Goal: Transaction & Acquisition: Purchase product/service

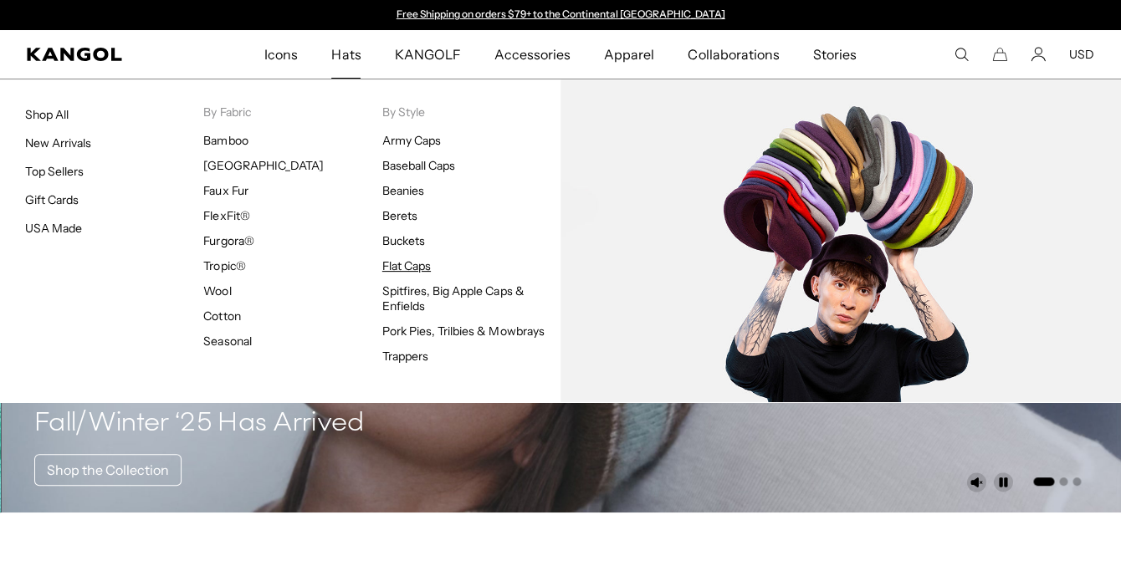
click at [412, 263] on link "Flat Caps" at bounding box center [406, 265] width 49 height 15
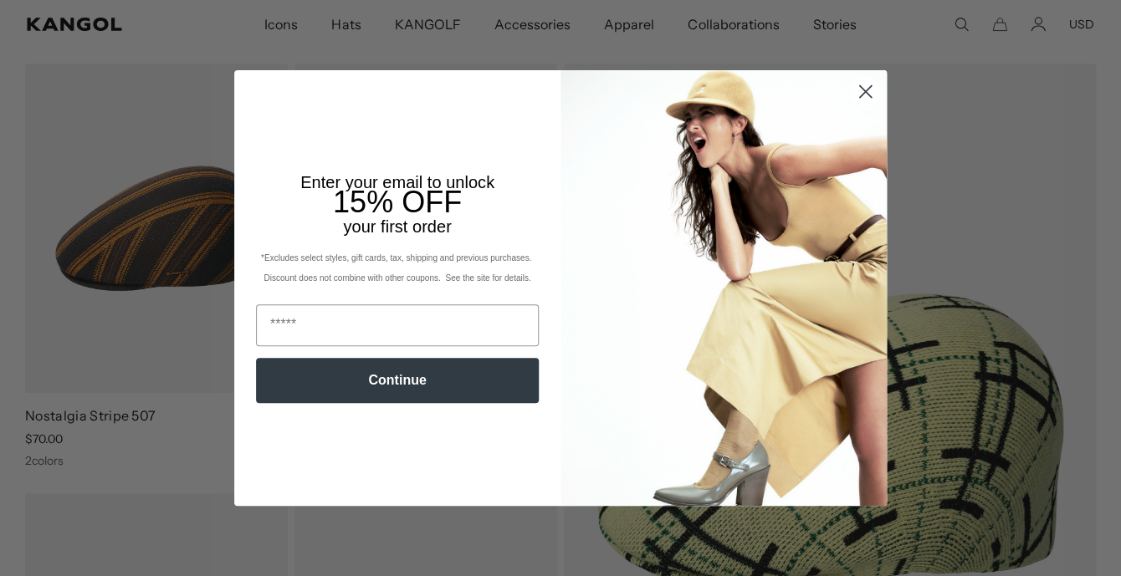
scroll to position [0, 345]
click at [875, 93] on circle "Close dialog" at bounding box center [865, 92] width 28 height 28
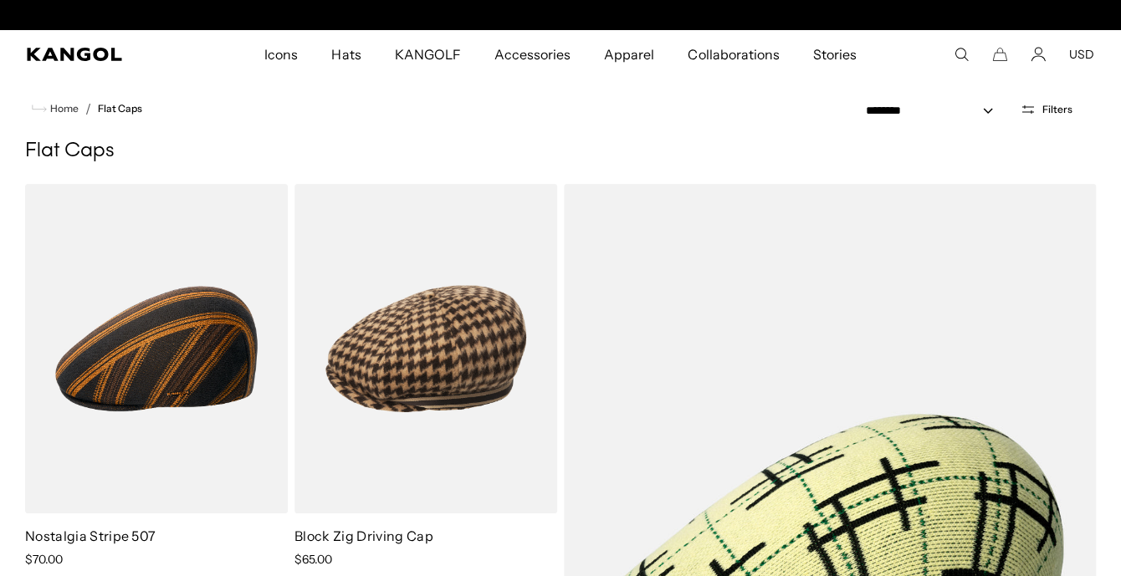
scroll to position [0, 0]
click at [961, 57] on icon "Search here" at bounding box center [961, 54] width 15 height 15
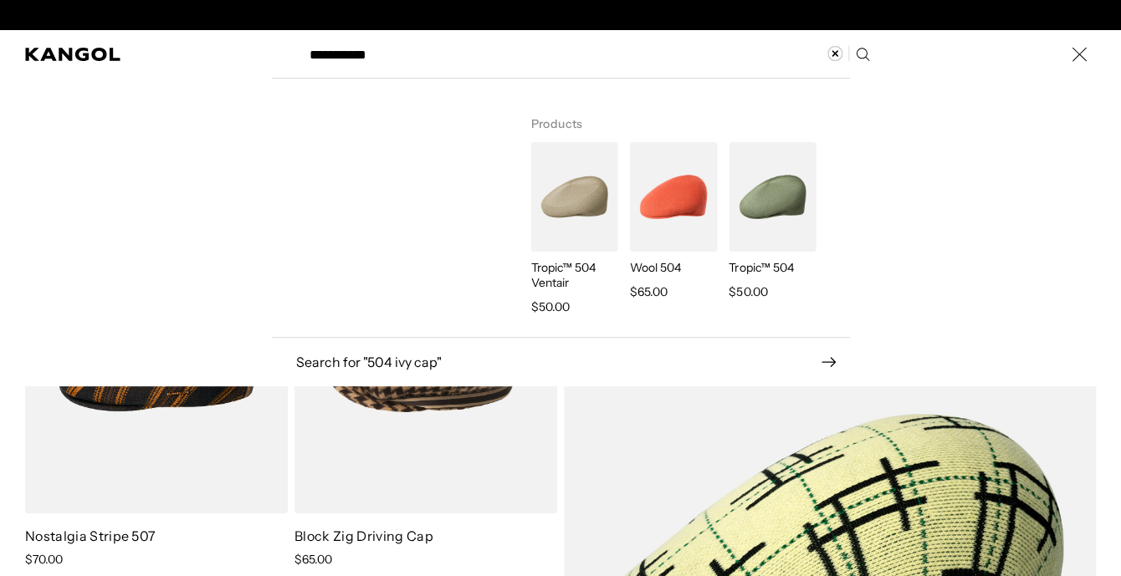
scroll to position [0, 345]
type input "**********"
click at [859, 54] on icon "Search here" at bounding box center [862, 54] width 16 height 16
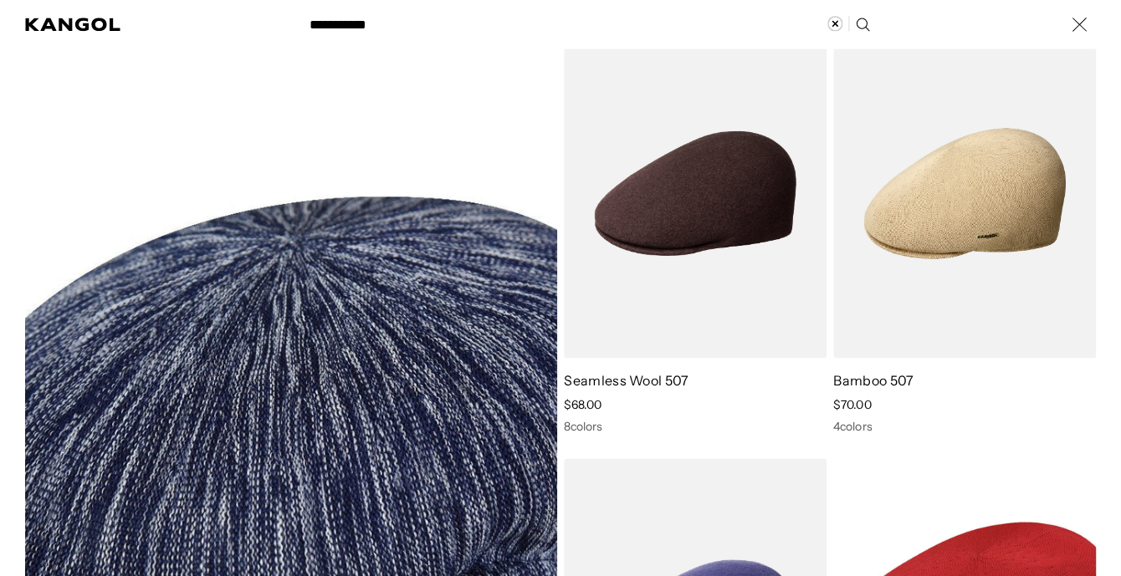
click at [0, 24] on div "Search here" at bounding box center [0, 24] width 0 height 0
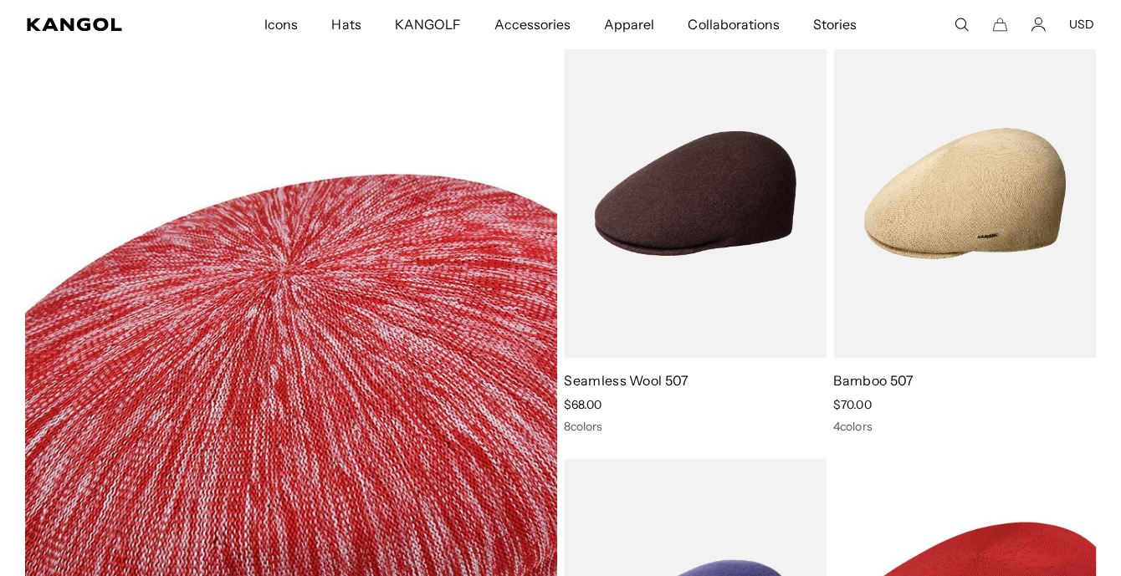
click at [313, 328] on img at bounding box center [291, 417] width 532 height 778
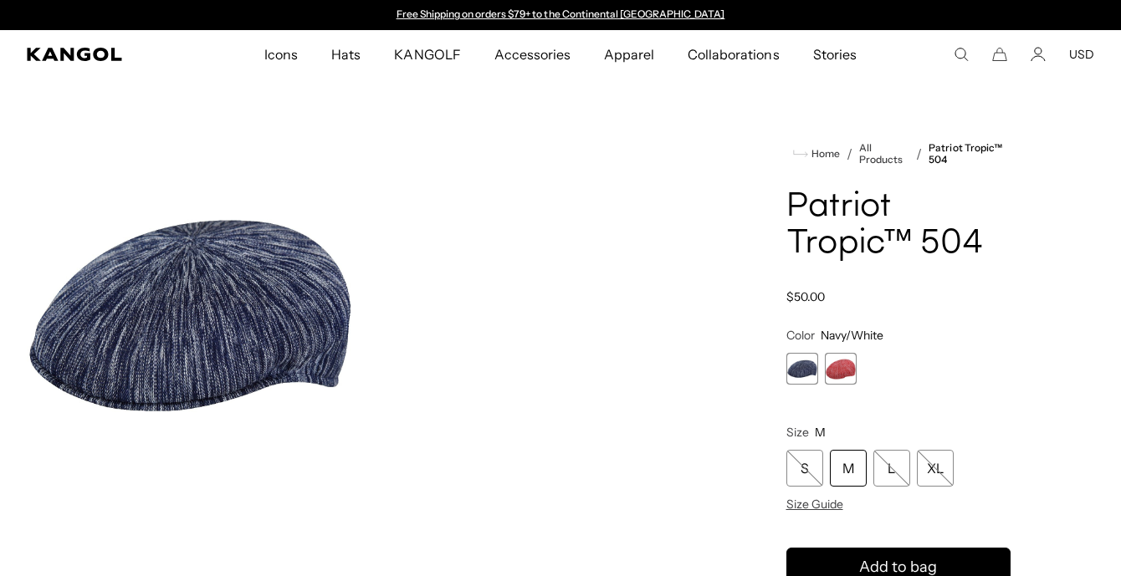
scroll to position [195, 0]
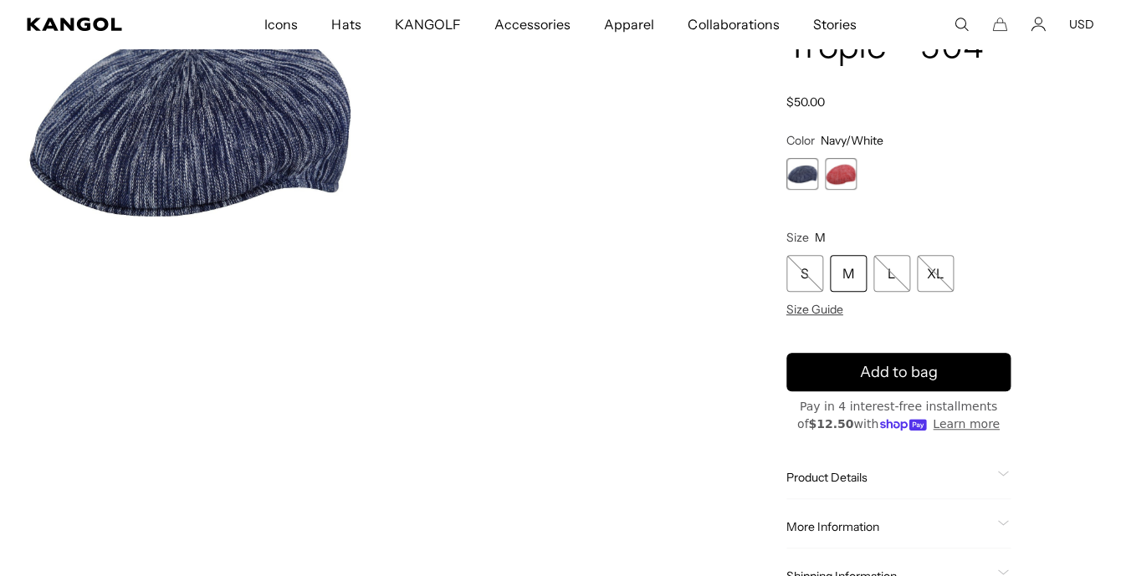
click at [817, 172] on span "1 of 2" at bounding box center [802, 174] width 32 height 32
click at [841, 173] on span "2 of 2" at bounding box center [841, 174] width 32 height 32
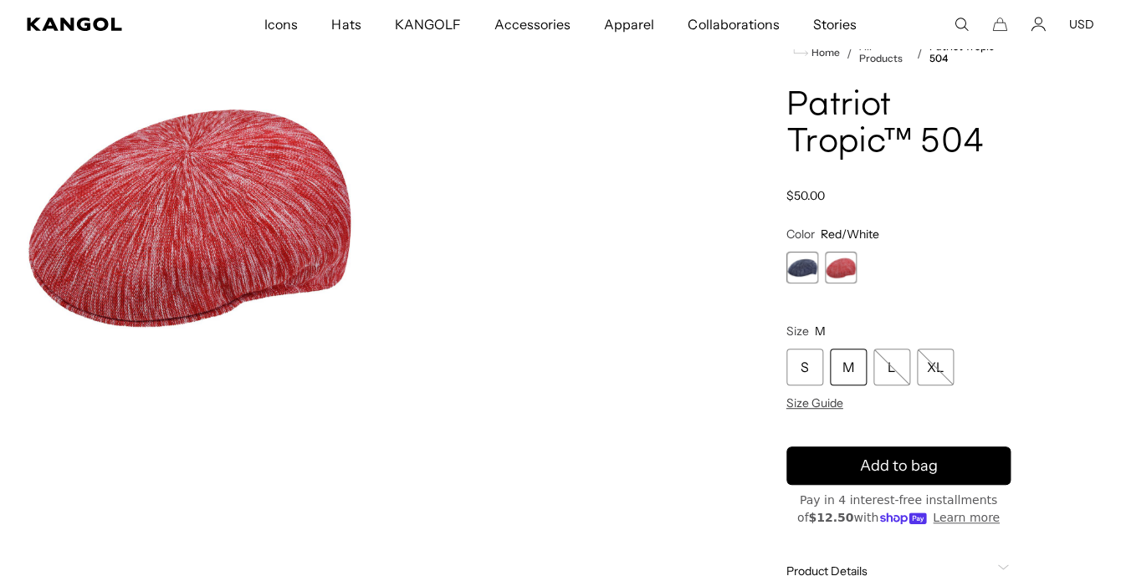
scroll to position [0, 345]
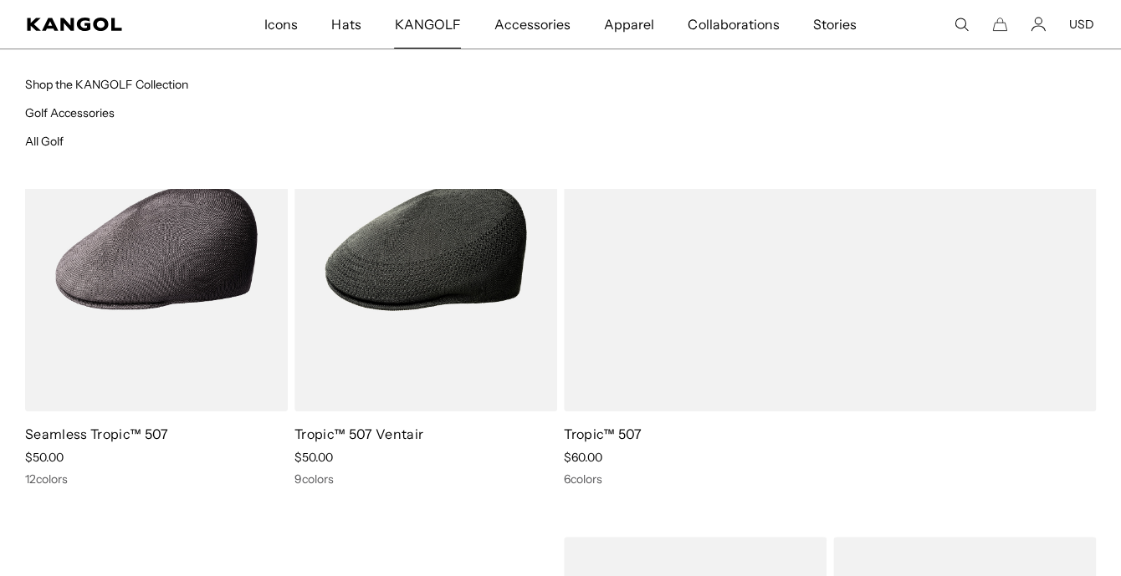
click at [427, 28] on span "KANGOLF" at bounding box center [427, 24] width 66 height 49
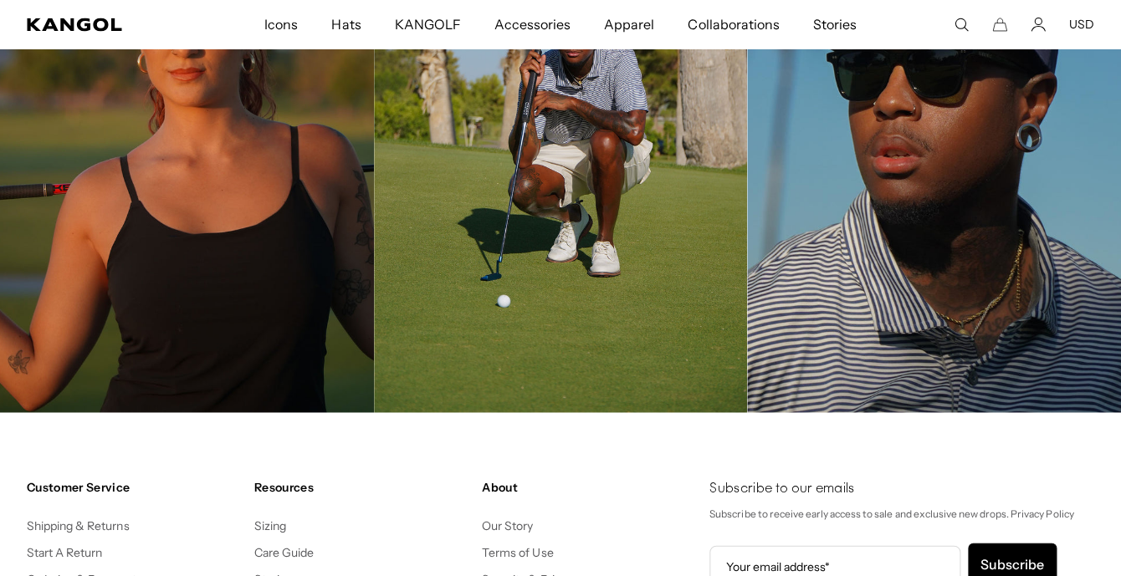
scroll to position [3373, 0]
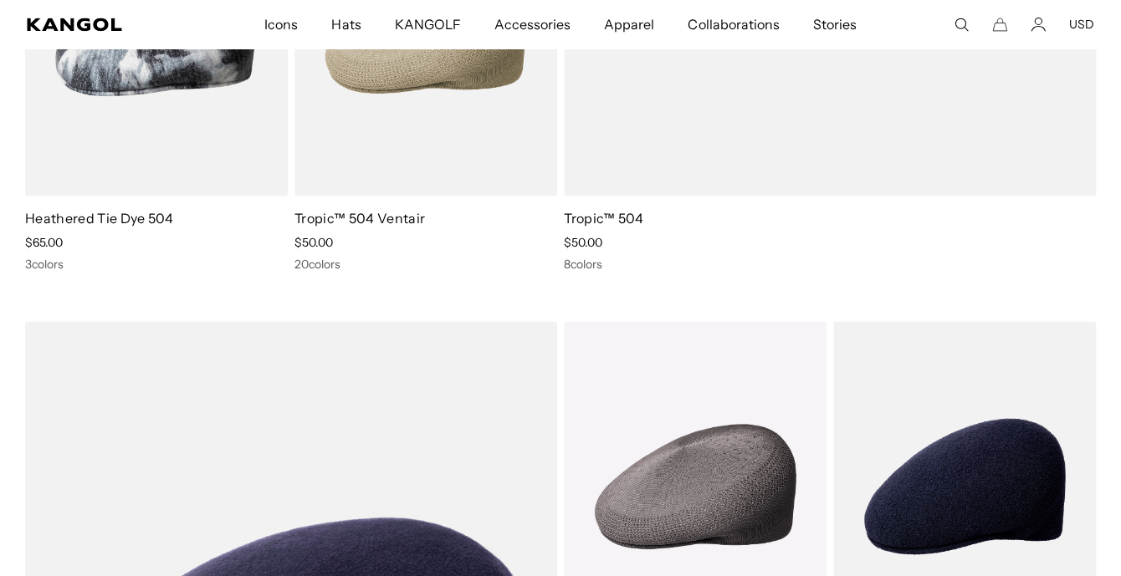
scroll to position [0, 345]
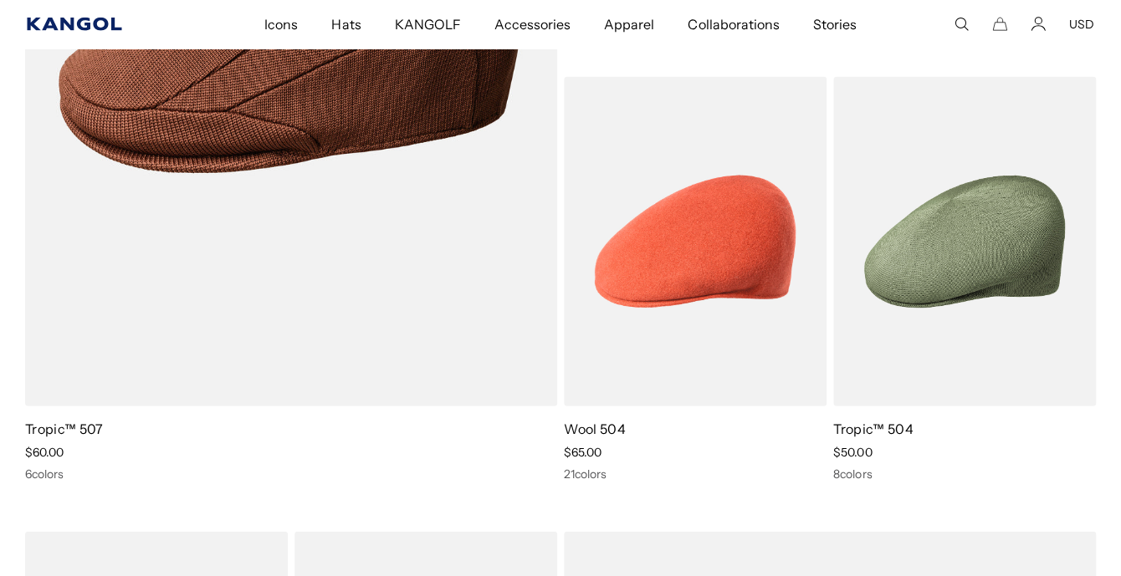
scroll to position [0, 345]
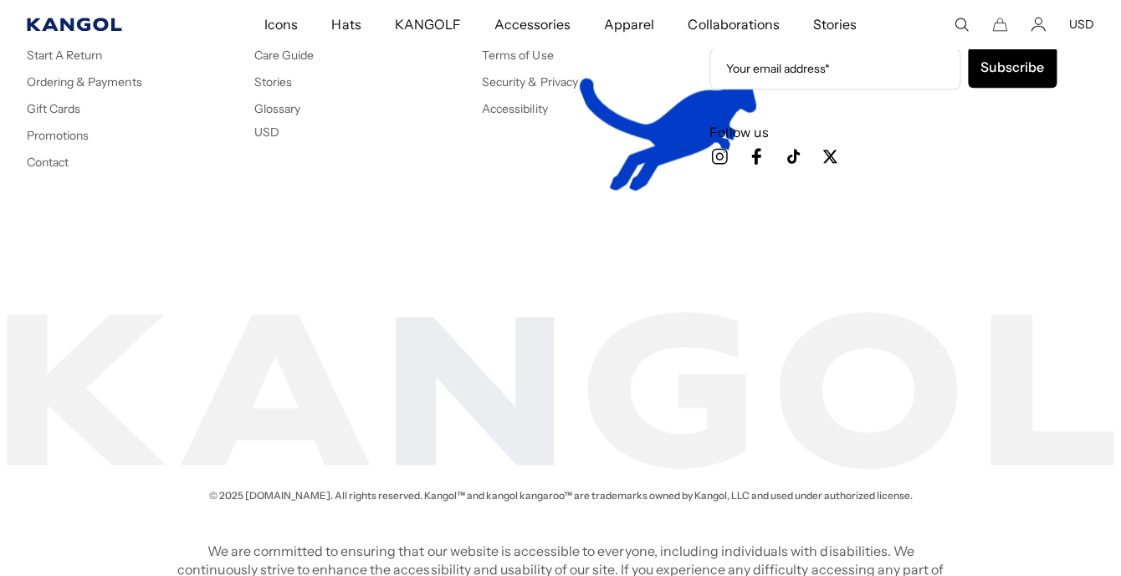
scroll to position [1423, 0]
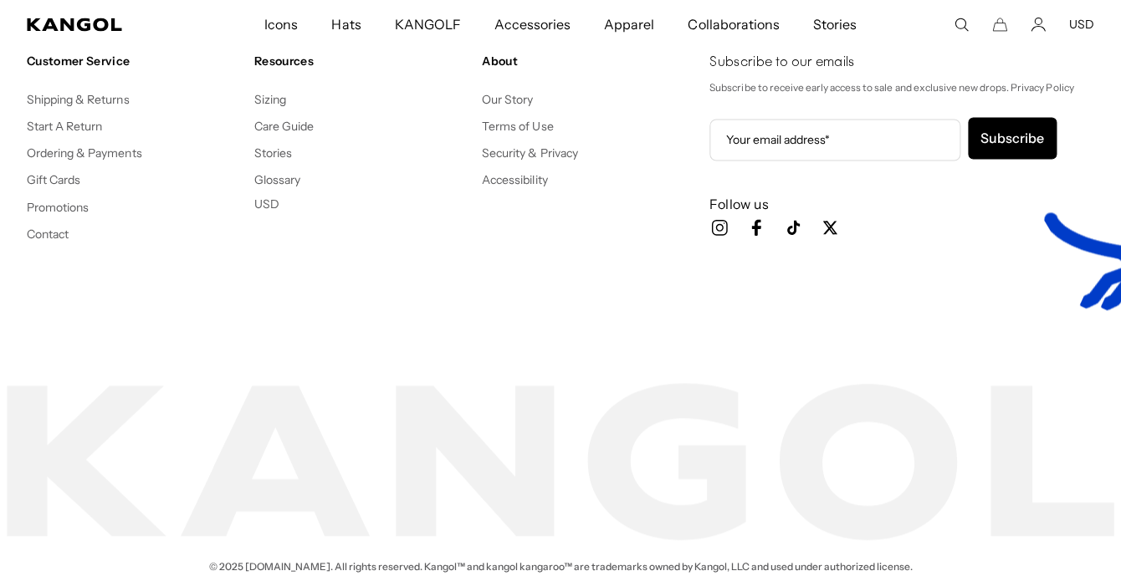
scroll to position [0, 345]
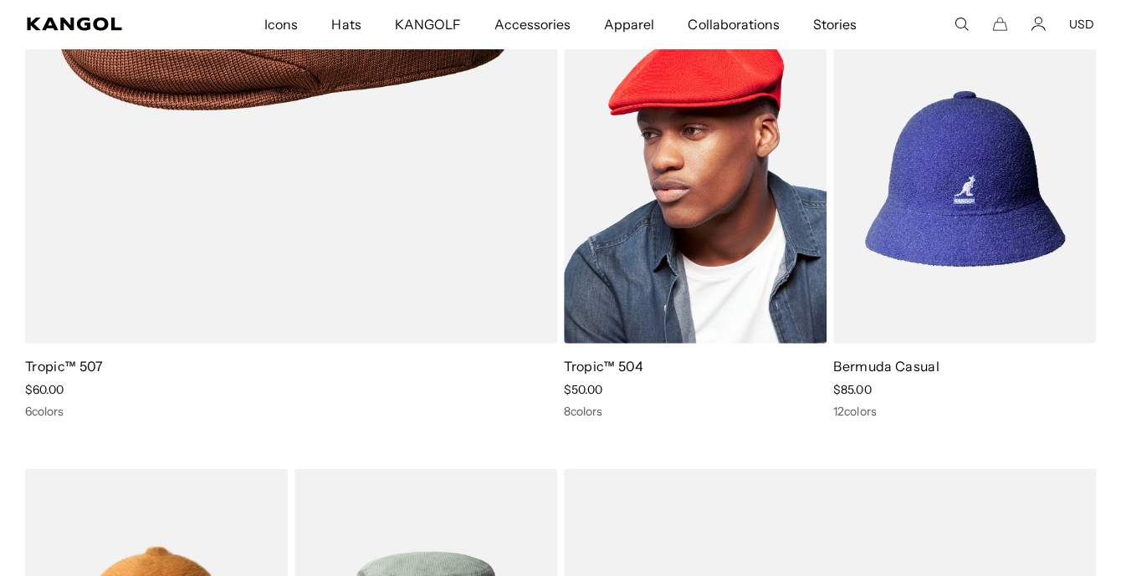
click at [625, 258] on img at bounding box center [695, 179] width 263 height 330
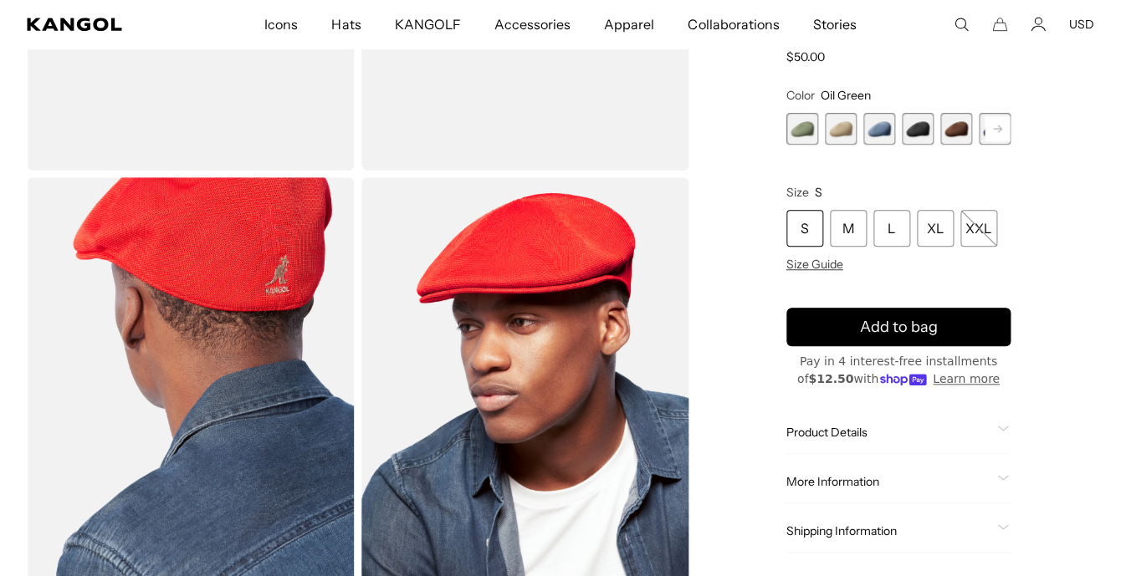
scroll to position [0, 345]
click at [847, 133] on span "2 of 9" at bounding box center [841, 129] width 32 height 32
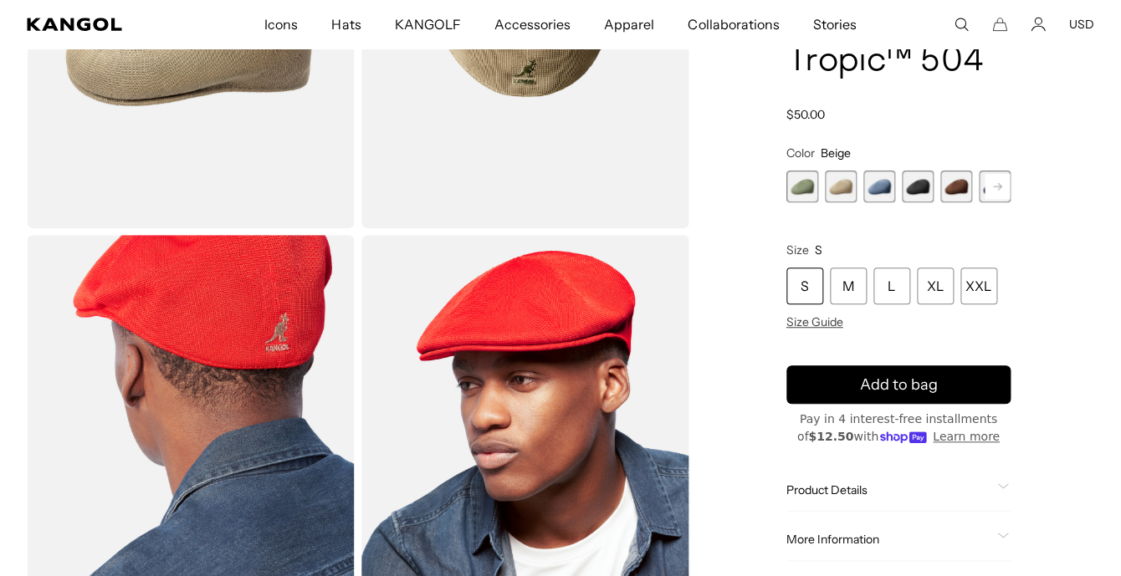
scroll to position [27, 0]
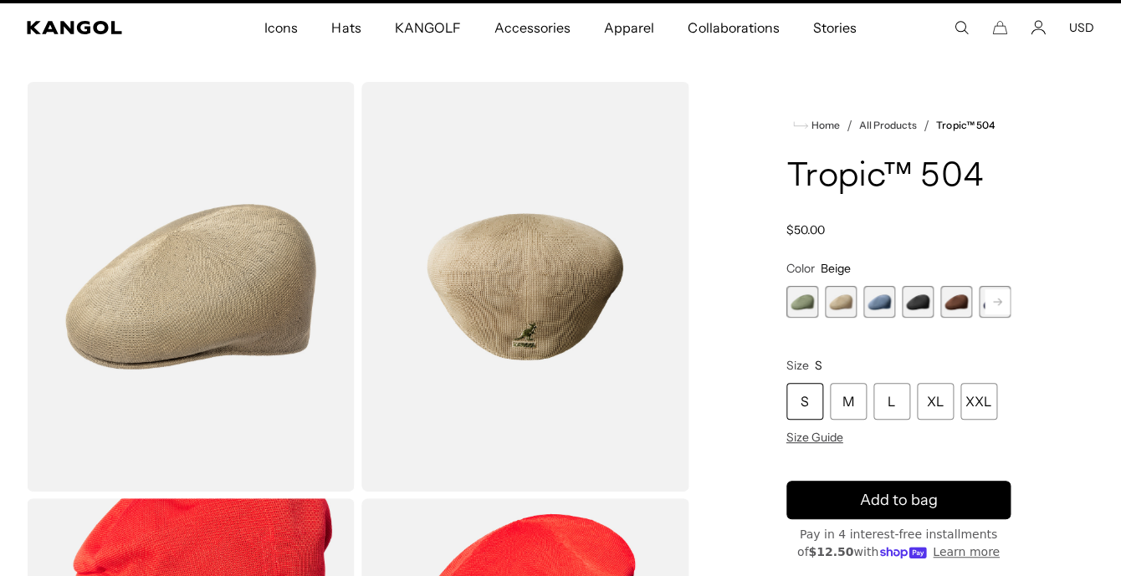
click at [877, 296] on span "3 of 9" at bounding box center [879, 302] width 32 height 32
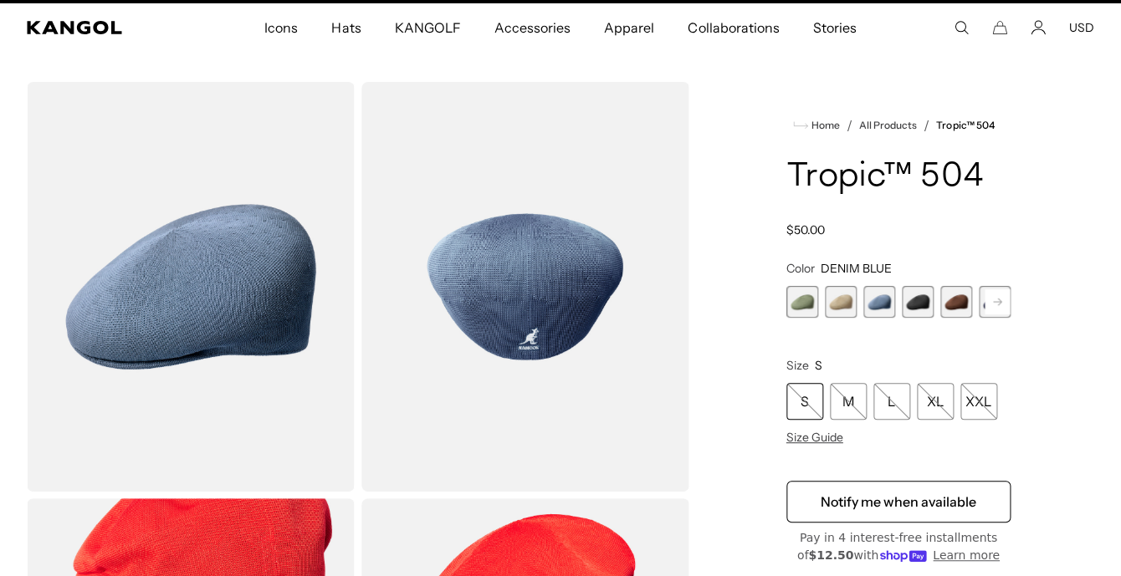
click at [927, 304] on span "4 of 9" at bounding box center [918, 302] width 32 height 32
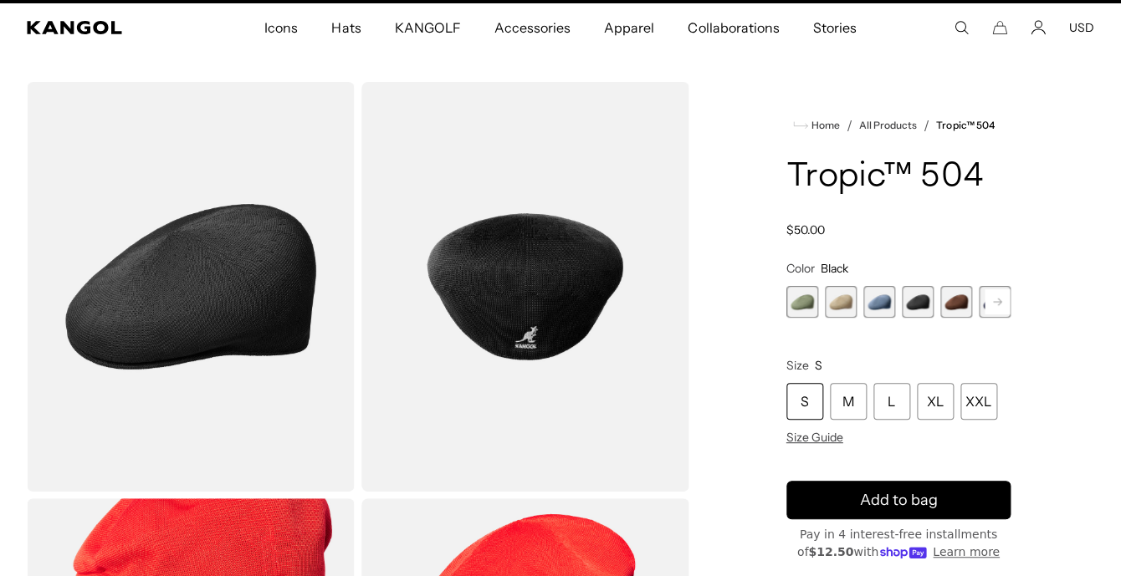
click at [962, 303] on span "5 of 9" at bounding box center [956, 302] width 32 height 32
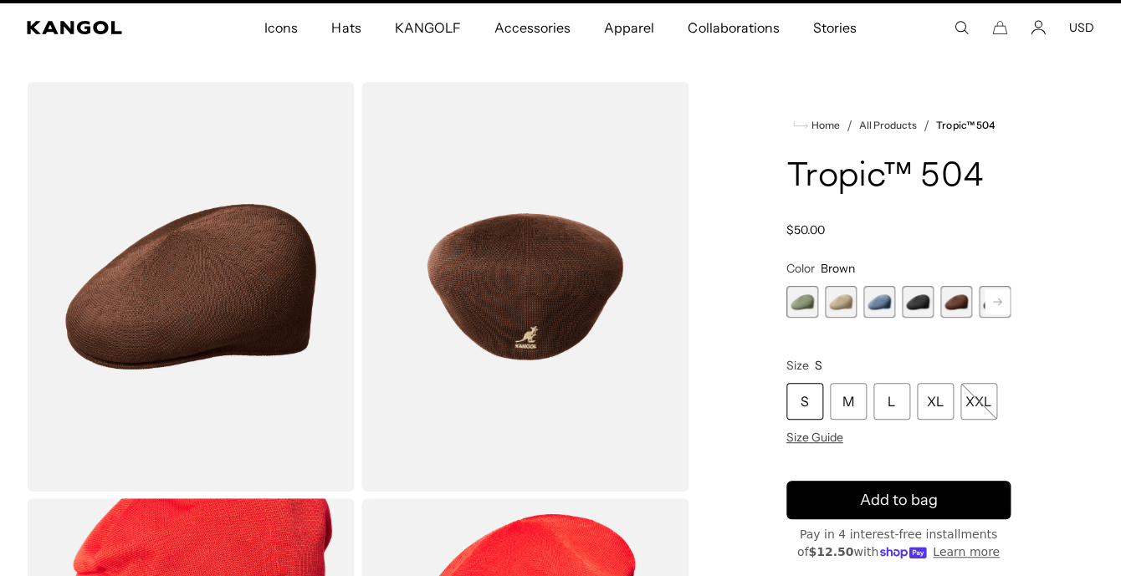
scroll to position [0, 345]
click at [801, 310] on span "1 of 9" at bounding box center [802, 302] width 32 height 32
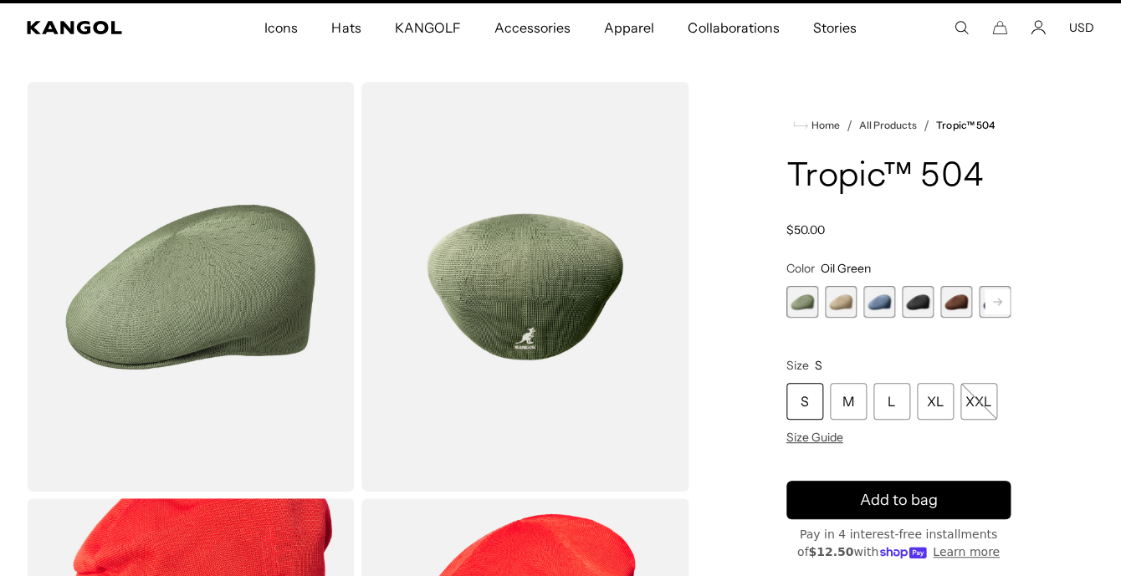
scroll to position [0, 345]
click at [844, 307] on span "2 of 9" at bounding box center [841, 302] width 32 height 32
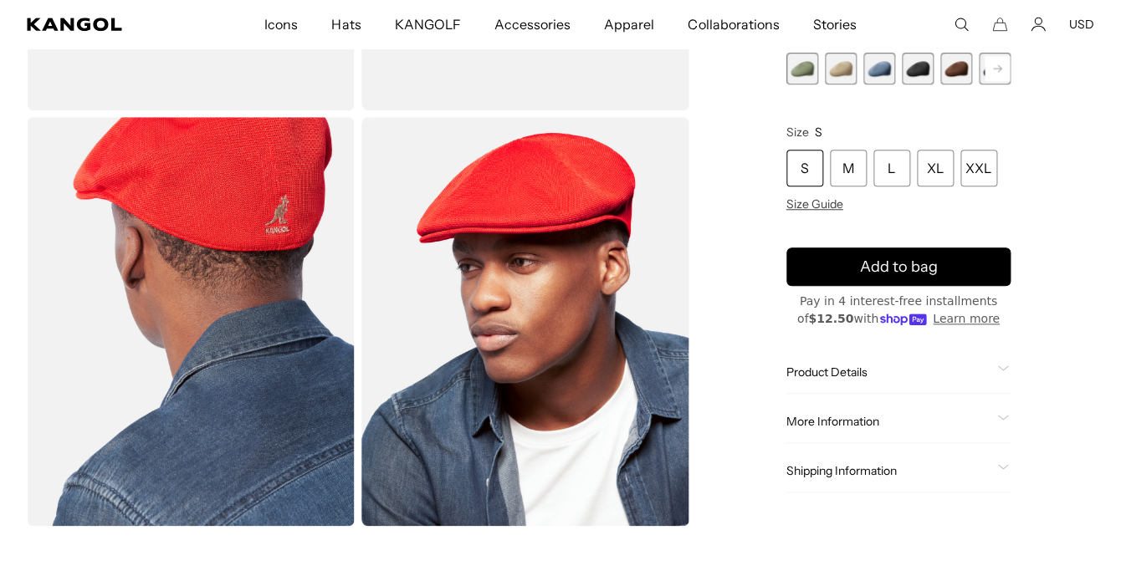
scroll to position [401, 0]
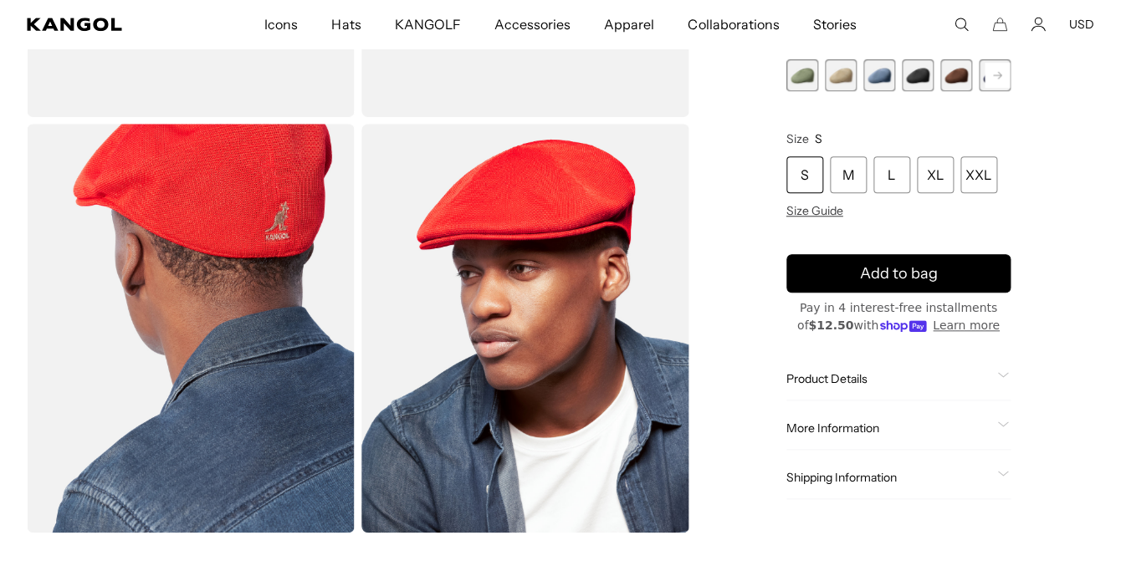
click at [520, 208] on img "Gallery Viewer" at bounding box center [525, 329] width 328 height 410
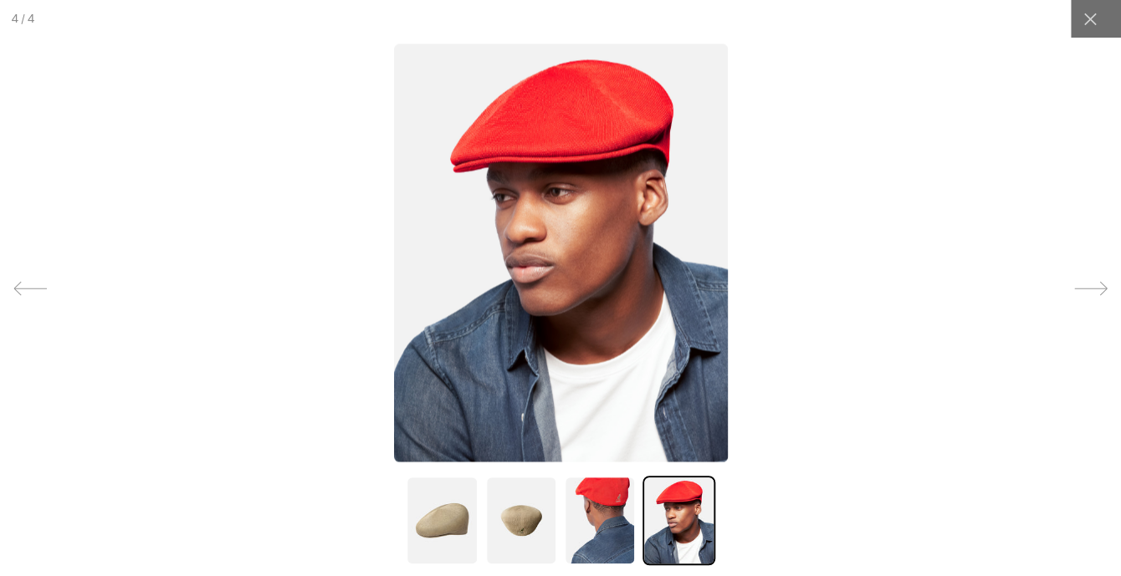
scroll to position [0, 0]
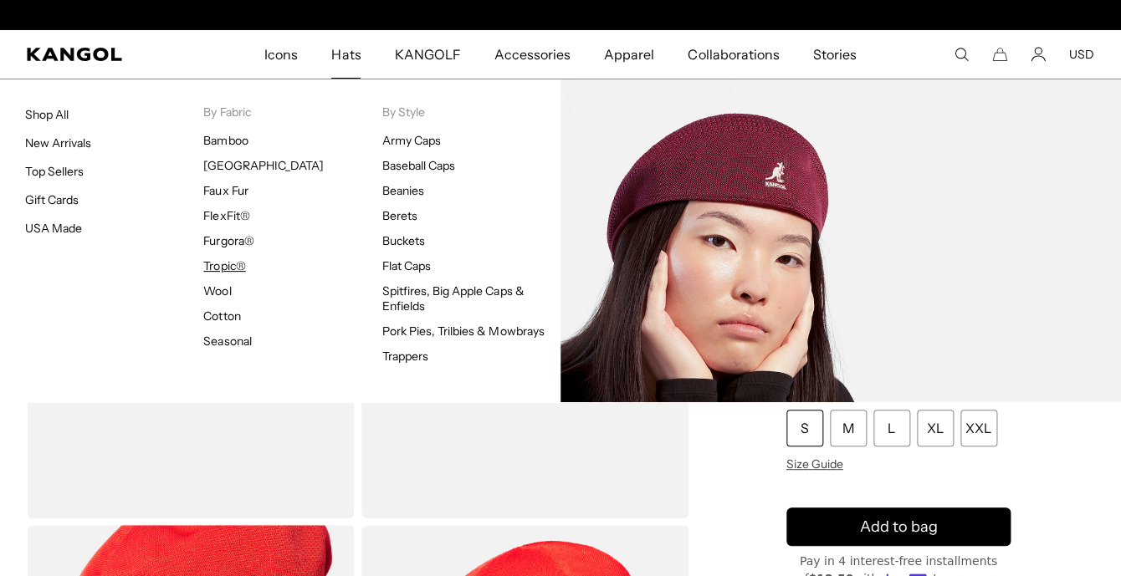
scroll to position [0, 345]
click at [222, 265] on link "Tropic®" at bounding box center [224, 265] width 42 height 15
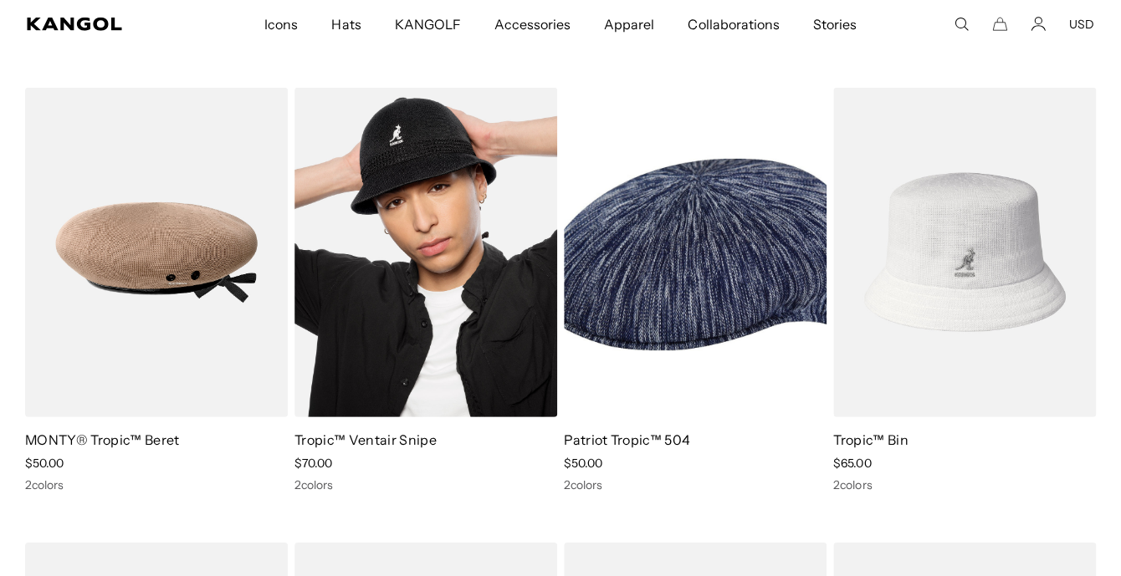
scroll to position [1486, 0]
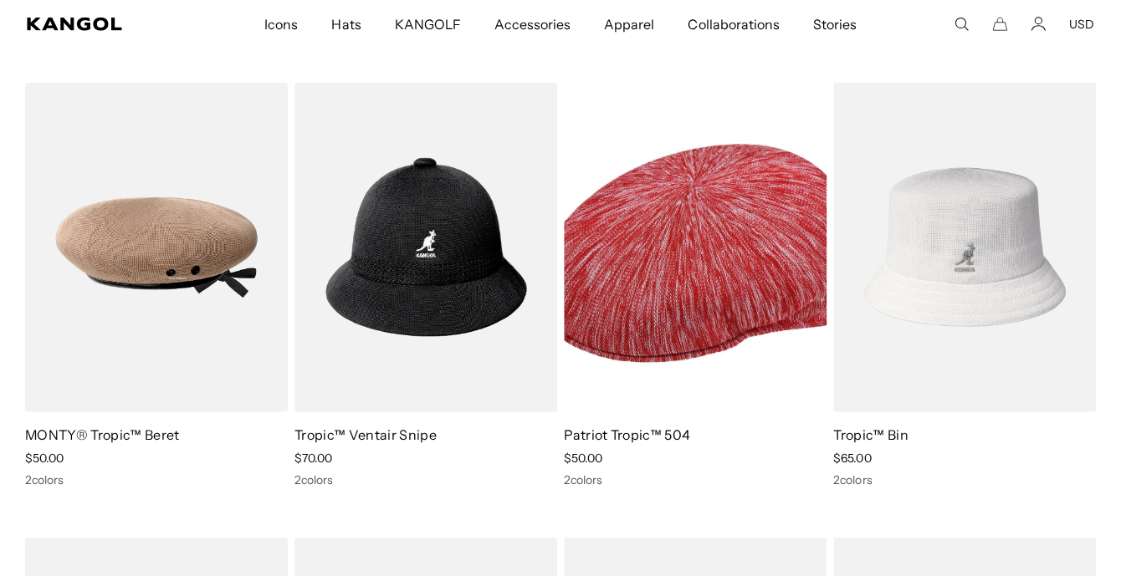
click at [705, 237] on img at bounding box center [695, 248] width 263 height 330
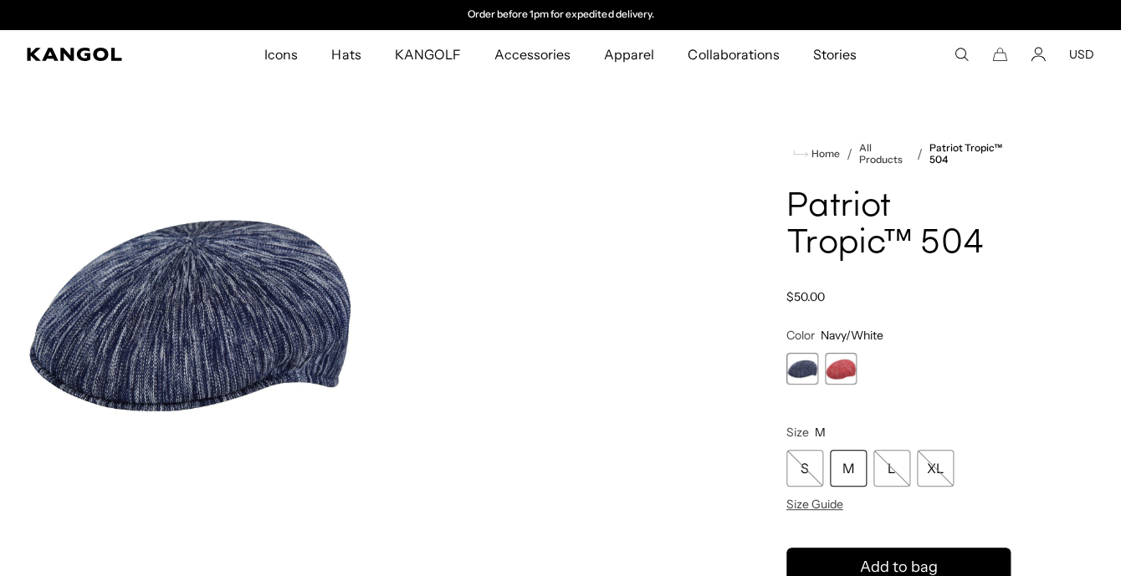
click at [834, 376] on span "2 of 2" at bounding box center [841, 369] width 32 height 32
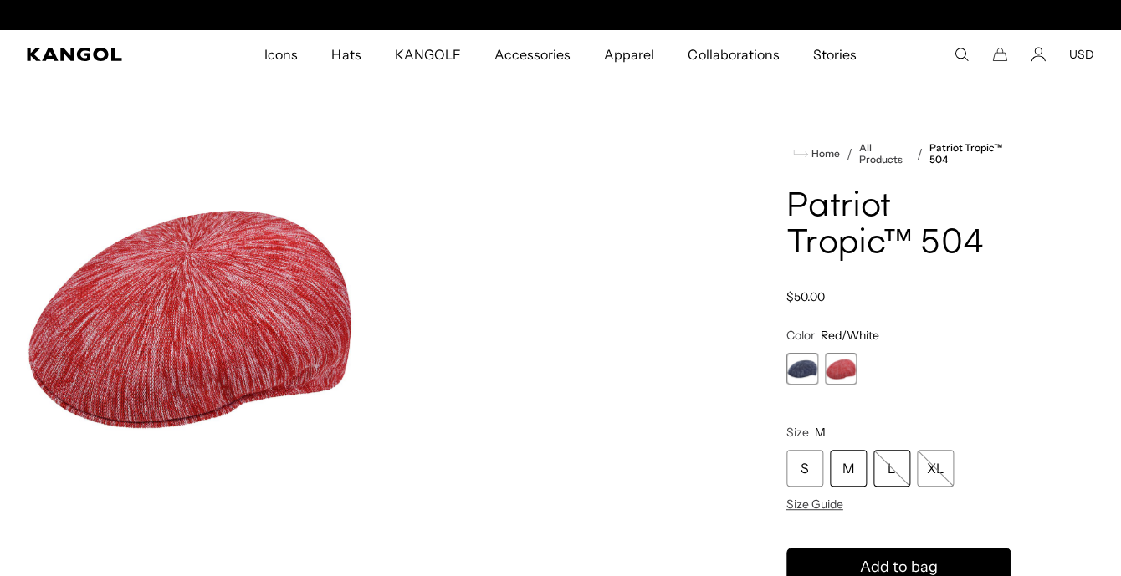
scroll to position [0, 345]
click at [894, 470] on div "L" at bounding box center [891, 468] width 37 height 37
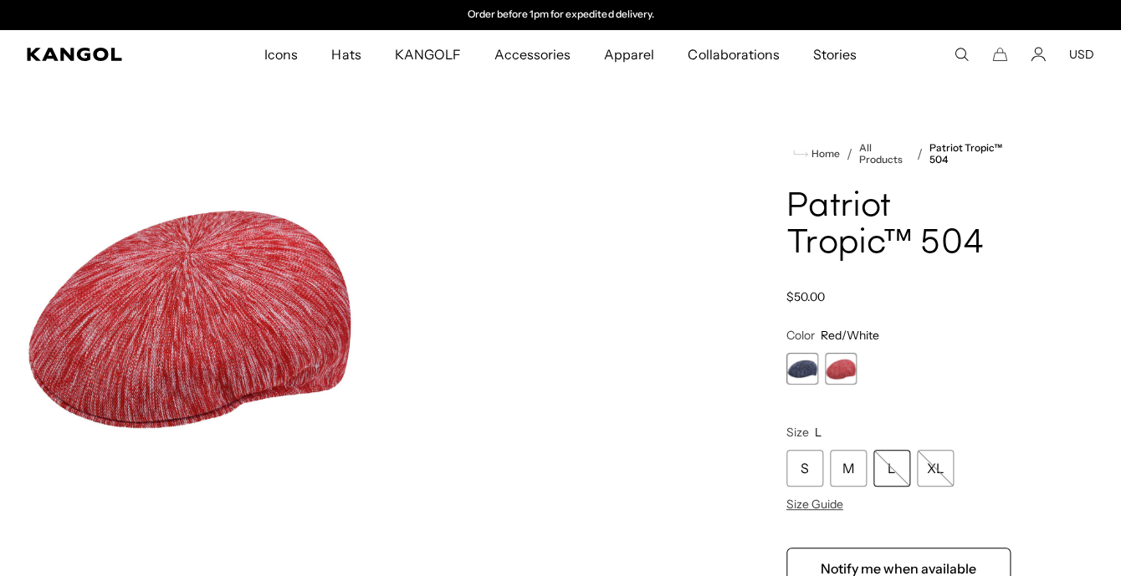
click at [894, 470] on div "L" at bounding box center [891, 468] width 37 height 37
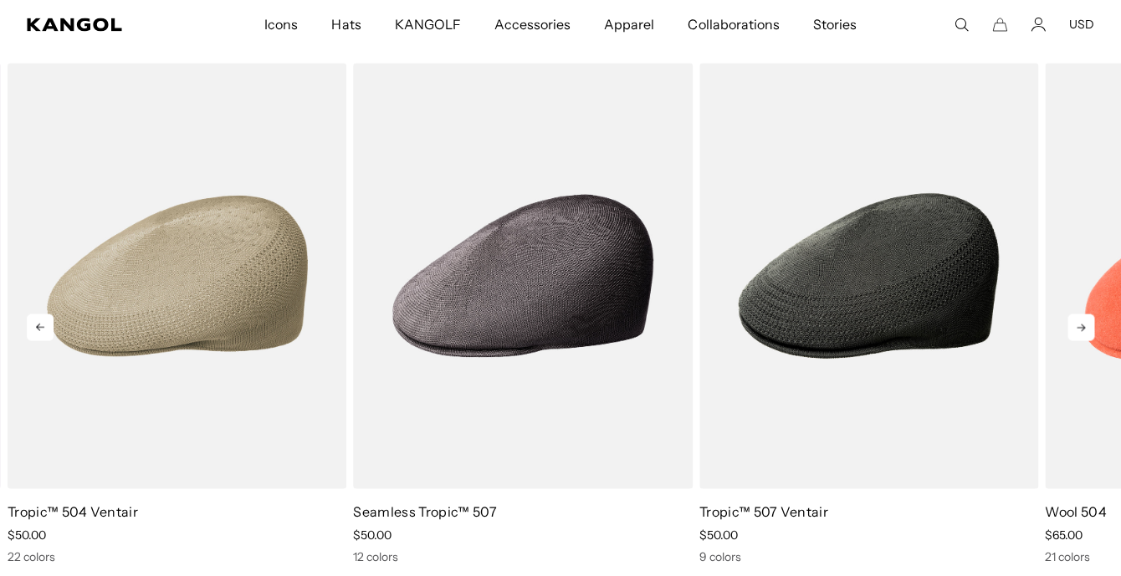
click at [1084, 327] on icon at bounding box center [1080, 328] width 8 height 8
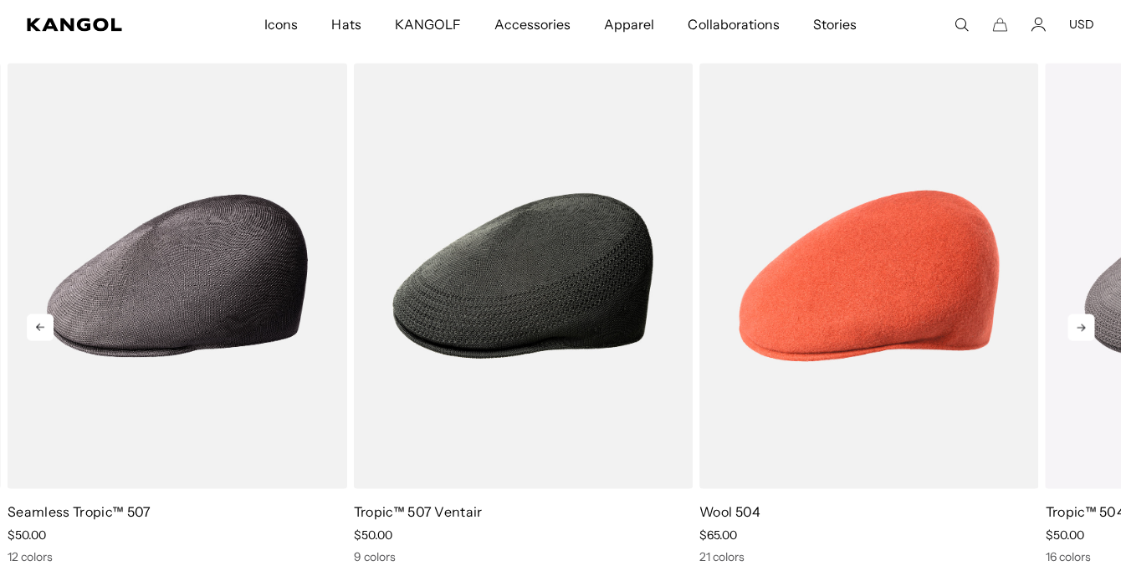
click at [1082, 330] on icon at bounding box center [1080, 328] width 8 height 8
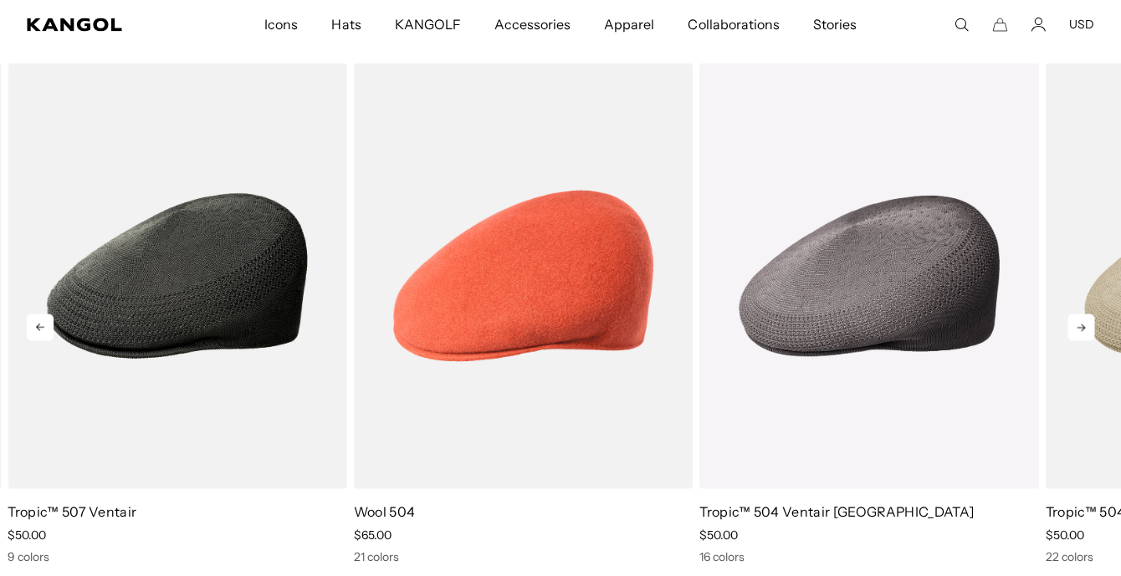
scroll to position [0, 345]
click at [1082, 330] on icon at bounding box center [1080, 328] width 8 height 8
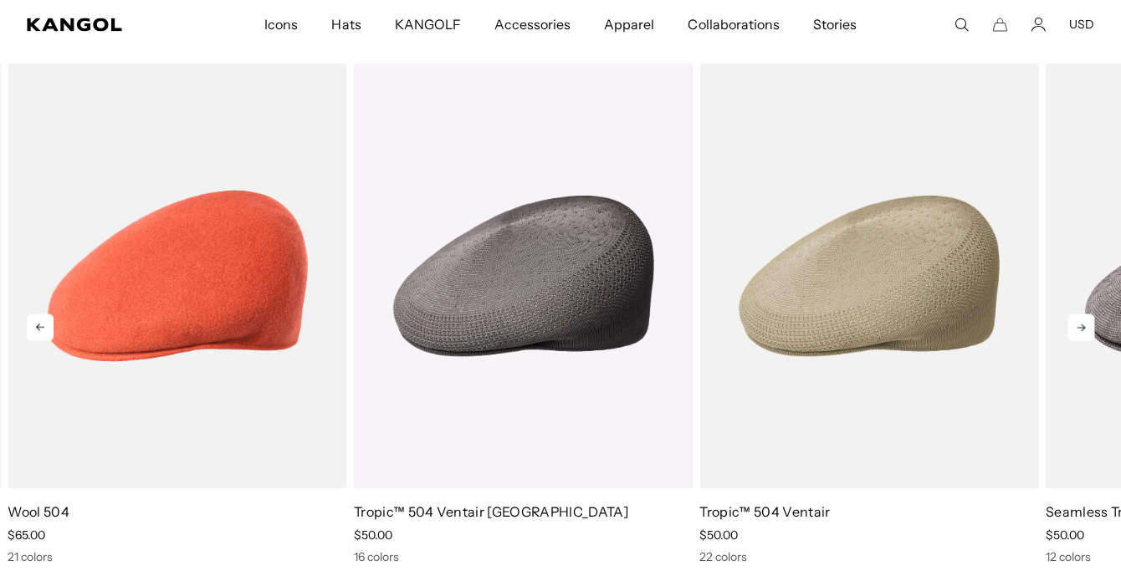
click at [1082, 330] on icon at bounding box center [1080, 328] width 8 height 8
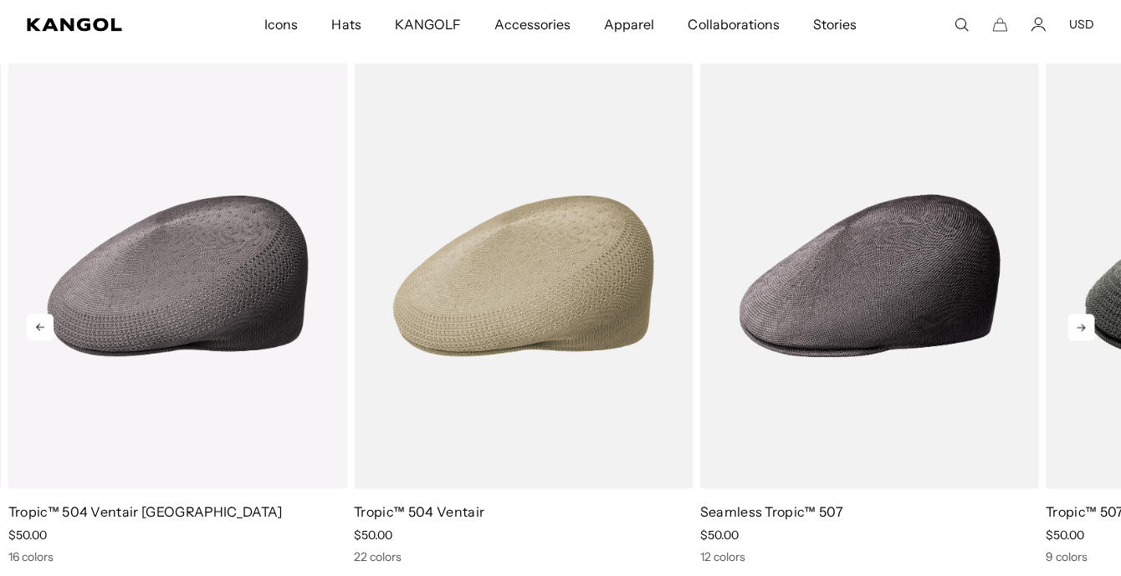
scroll to position [0, 0]
click at [1082, 330] on icon at bounding box center [1080, 328] width 8 height 8
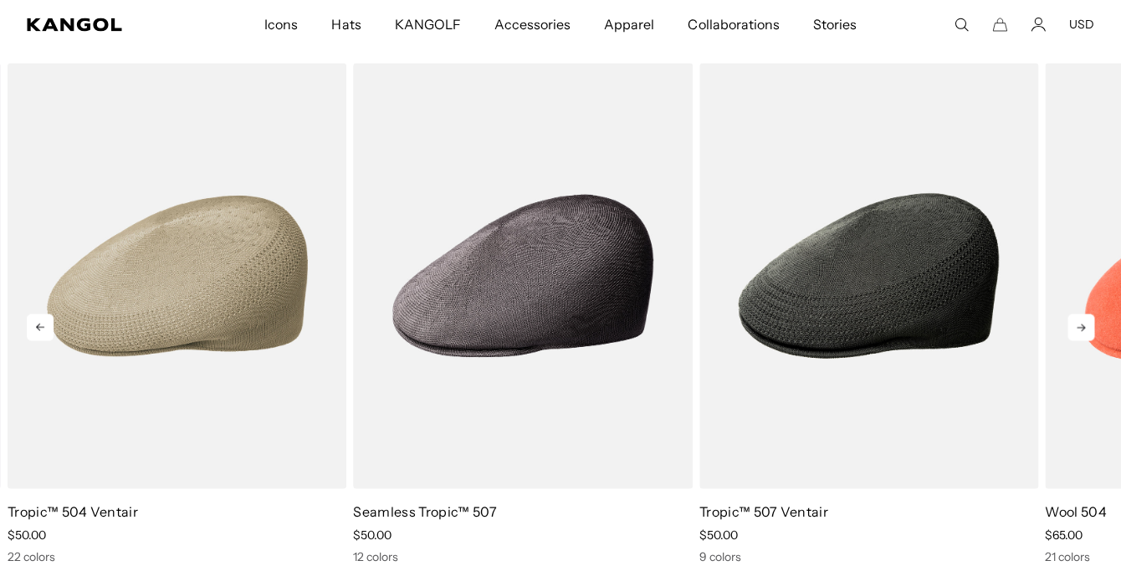
scroll to position [0, 345]
click at [1082, 330] on icon at bounding box center [1080, 328] width 8 height 8
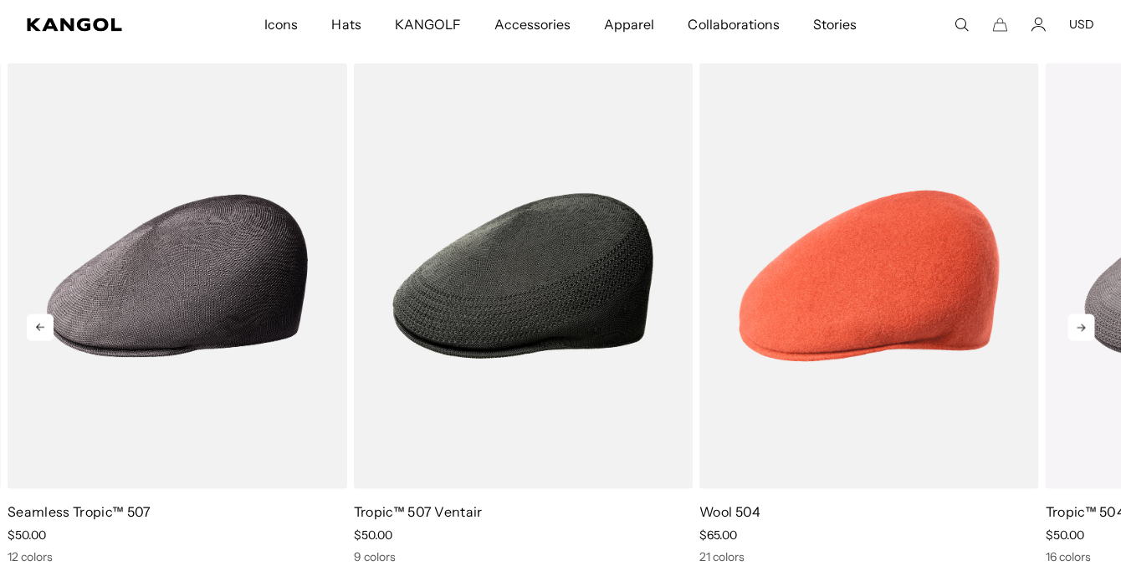
click at [1082, 330] on icon at bounding box center [1080, 328] width 8 height 8
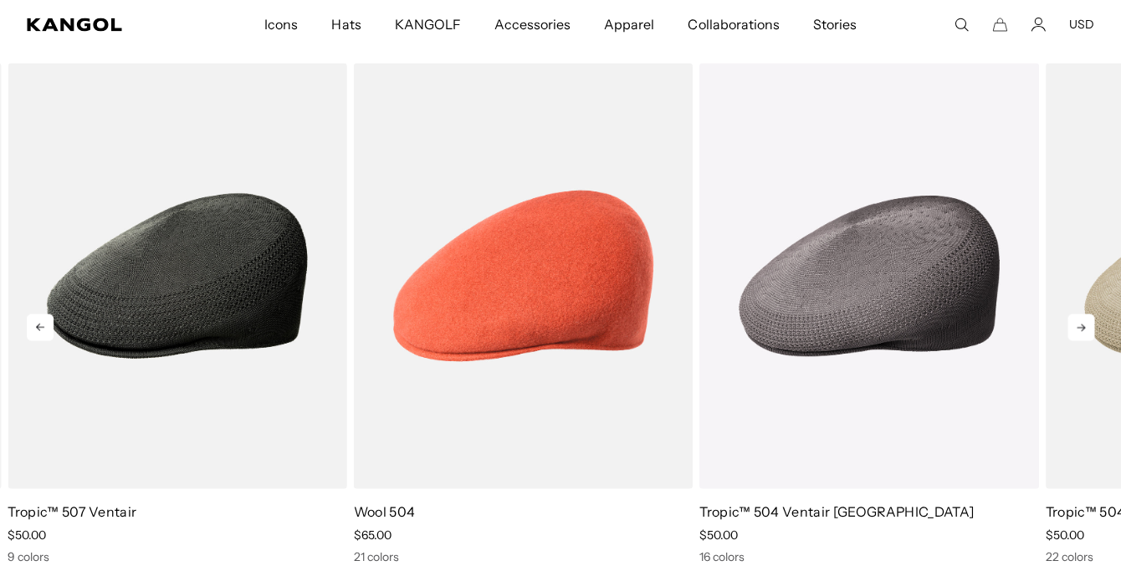
scroll to position [0, 0]
click at [1082, 330] on icon at bounding box center [1080, 328] width 8 height 8
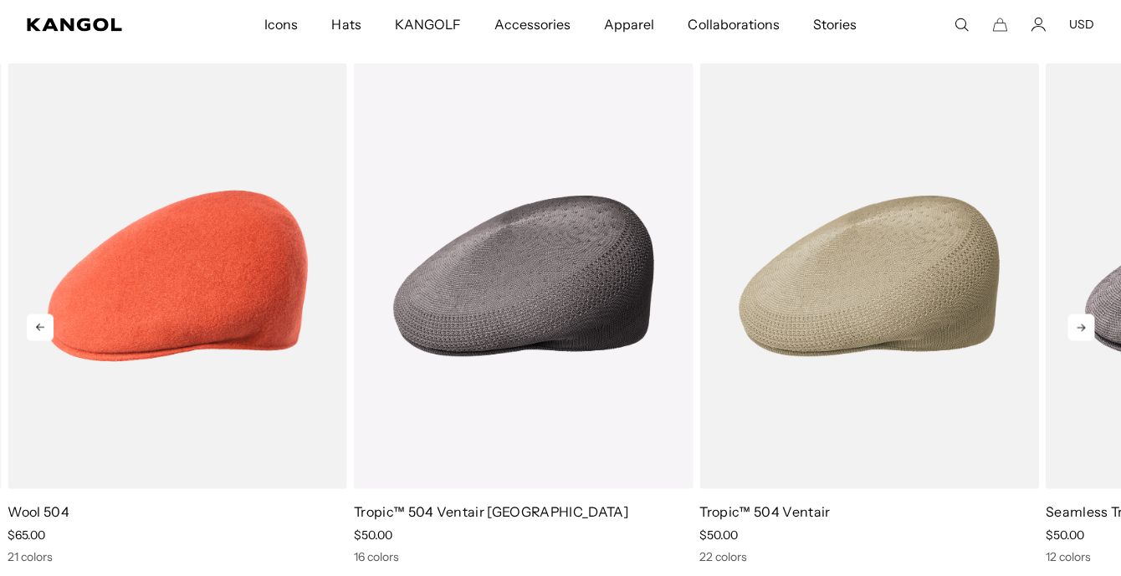
click at [1082, 330] on icon at bounding box center [1080, 328] width 8 height 8
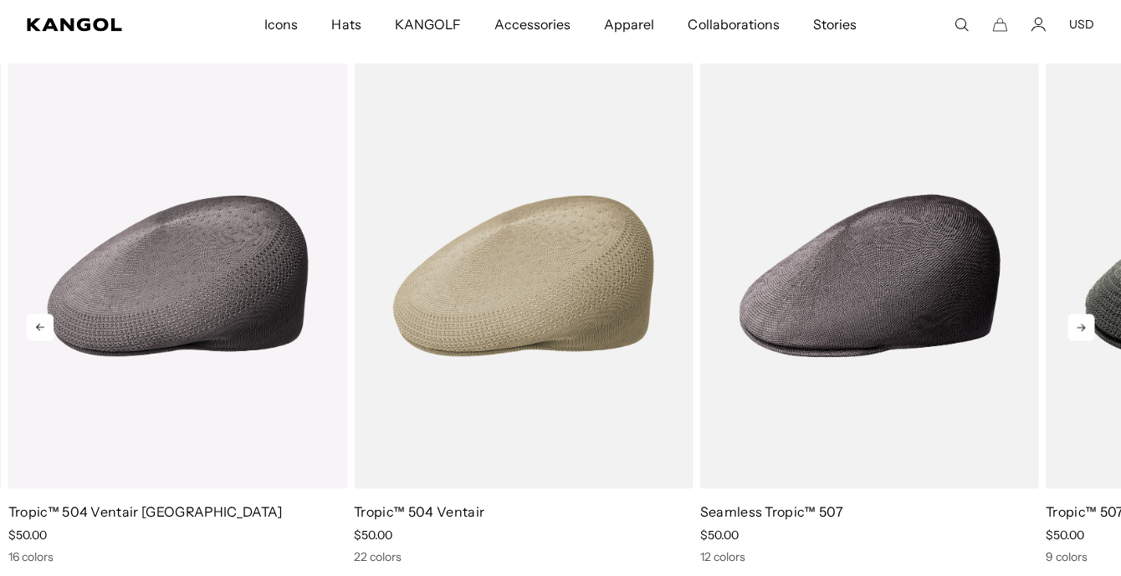
click at [1082, 330] on icon at bounding box center [1080, 328] width 8 height 8
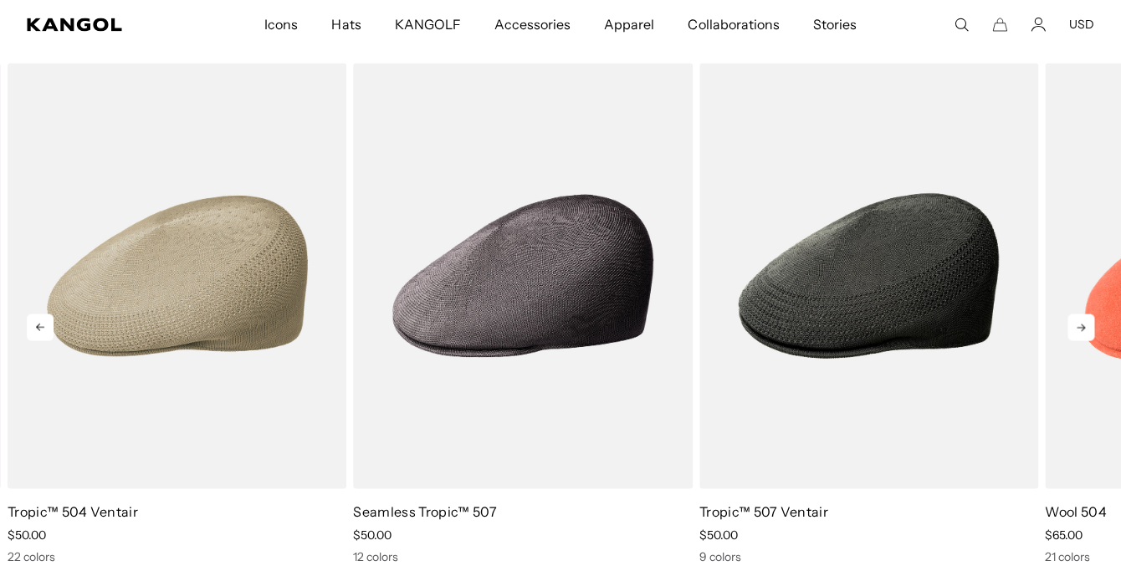
scroll to position [0, 0]
click at [1082, 330] on icon at bounding box center [1080, 328] width 8 height 8
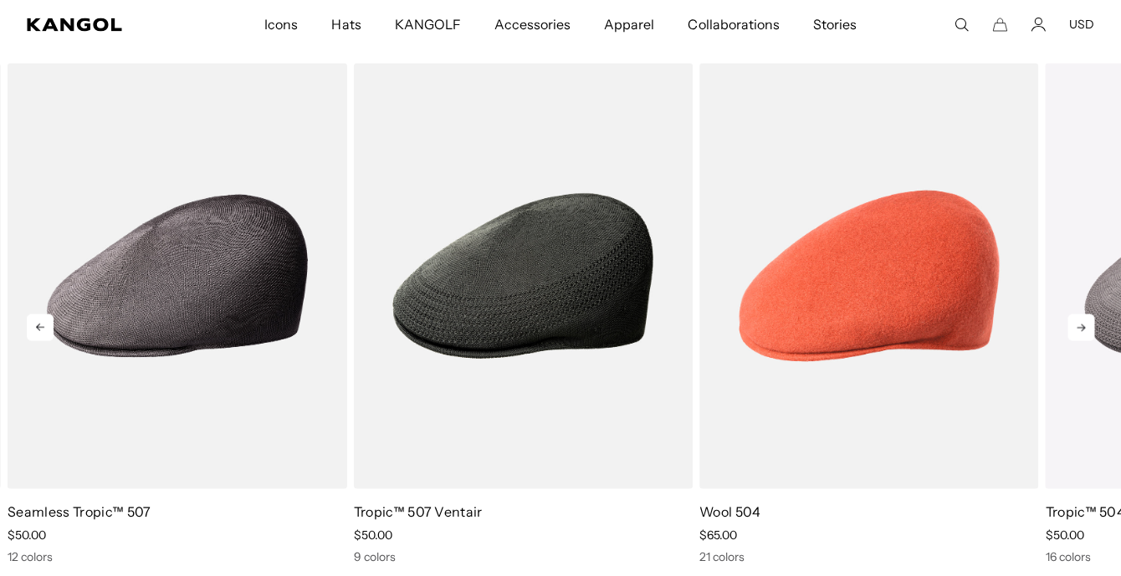
click at [1082, 330] on icon at bounding box center [1080, 328] width 8 height 8
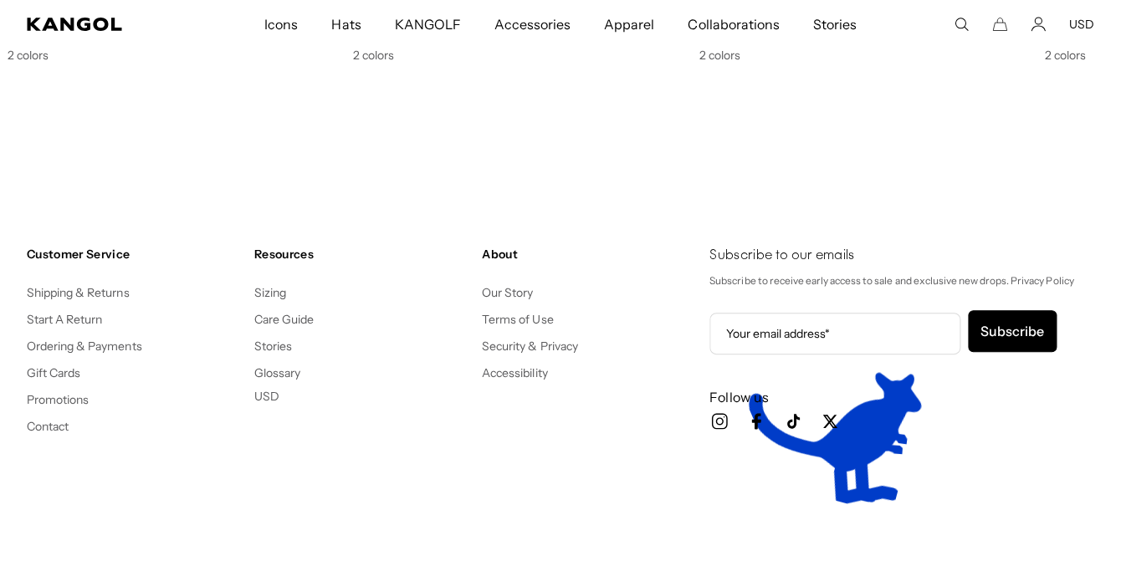
scroll to position [0, 345]
